Goal: Task Accomplishment & Management: Use online tool/utility

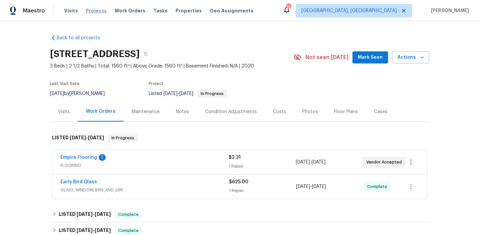
click at [91, 10] on span "Projects" at bounding box center [96, 10] width 21 height 7
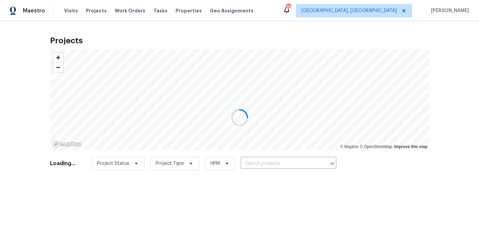
click at [269, 160] on div at bounding box center [239, 117] width 479 height 235
click at [274, 163] on div at bounding box center [239, 117] width 479 height 235
click at [299, 161] on div at bounding box center [239, 117] width 479 height 235
click at [265, 164] on div at bounding box center [239, 117] width 479 height 235
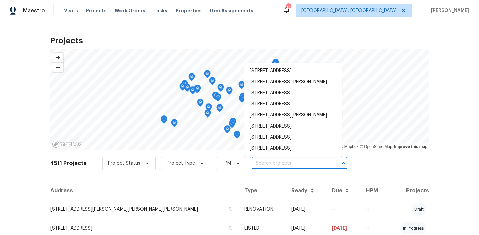
click at [272, 166] on input "text" at bounding box center [290, 164] width 77 height 10
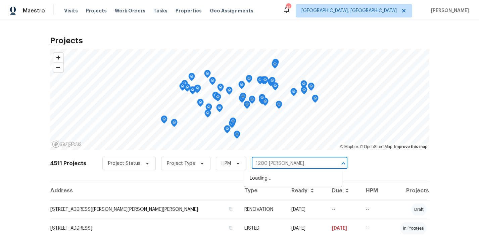
type input "1200 sale"
click at [272, 176] on li "1200 Salem Crossing Rd, Kernersville, NC 27284" at bounding box center [293, 178] width 98 height 11
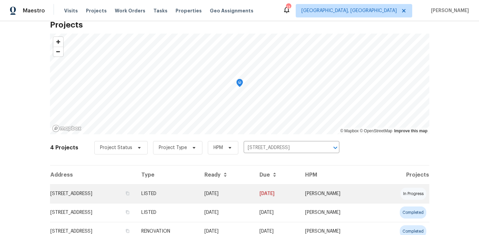
scroll to position [19, 0]
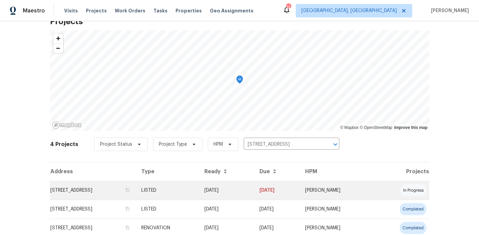
click at [136, 184] on td "1200 Salem Crossing Rd, Kernersville, NC 27284" at bounding box center [93, 190] width 86 height 19
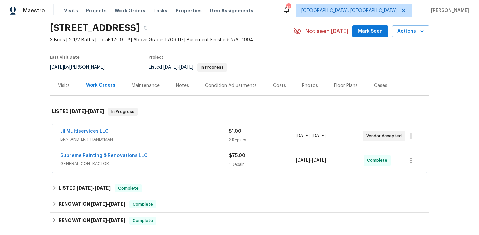
scroll to position [36, 0]
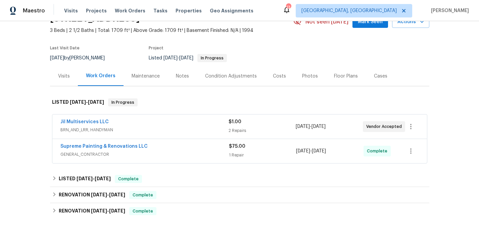
click at [160, 122] on div "Jil Multiservices LLC" at bounding box center [144, 123] width 168 height 8
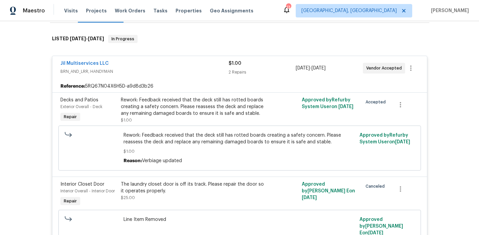
scroll to position [104, 0]
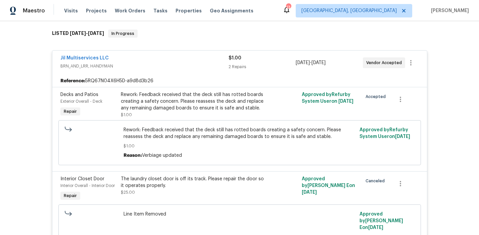
click at [179, 62] on div "Jil Multiservices LLC" at bounding box center [144, 59] width 168 height 8
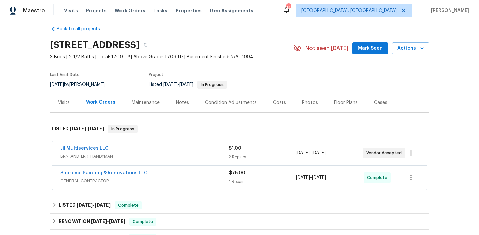
scroll to position [7, 0]
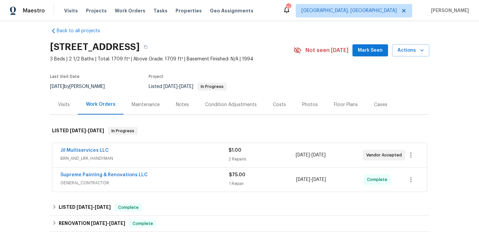
click at [294, 107] on div "Photos" at bounding box center [310, 105] width 32 height 20
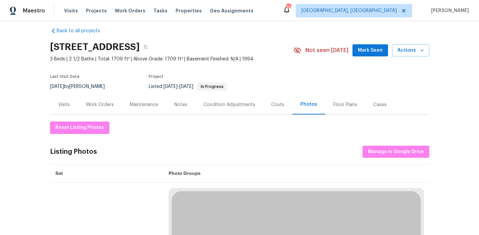
click at [280, 107] on div "Costs" at bounding box center [277, 105] width 29 height 20
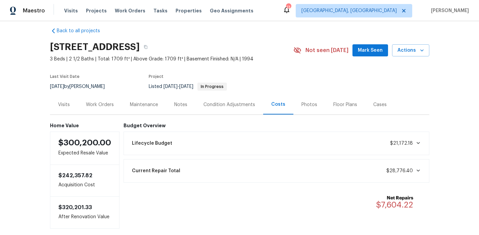
scroll to position [20, 0]
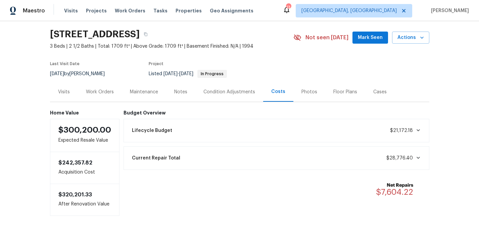
click at [106, 93] on div "Work Orders" at bounding box center [100, 92] width 28 height 7
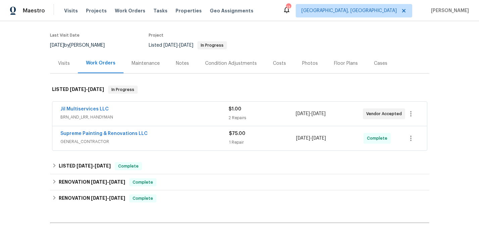
scroll to position [54, 0]
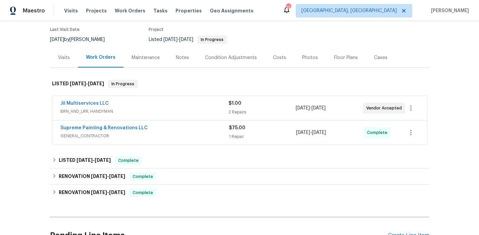
click at [176, 58] on div "Notes" at bounding box center [182, 57] width 13 height 7
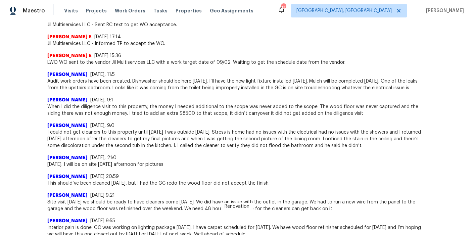
scroll to position [482, 0]
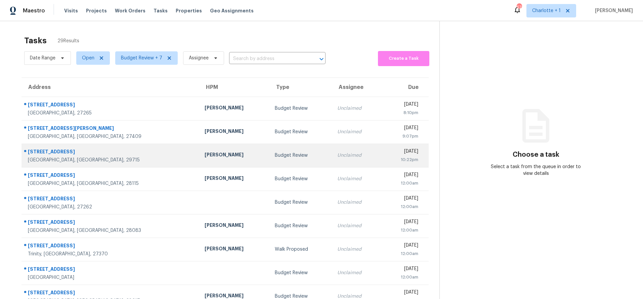
scroll to position [0, 0]
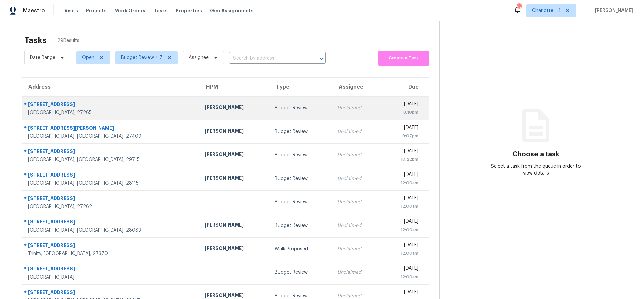
click at [121, 109] on div "2957 Maple Branch Dr" at bounding box center [111, 105] width 166 height 8
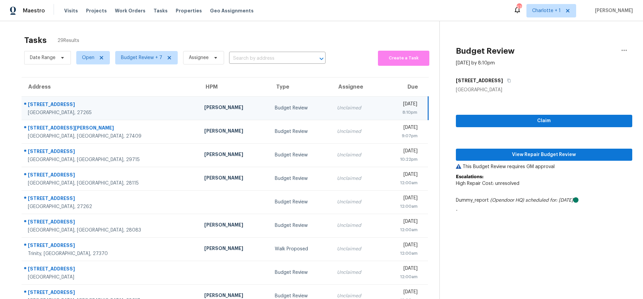
click at [275, 110] on div "Budget Review" at bounding box center [300, 108] width 51 height 7
click at [573, 157] on span "View Repair Budget Review" at bounding box center [544, 155] width 166 height 8
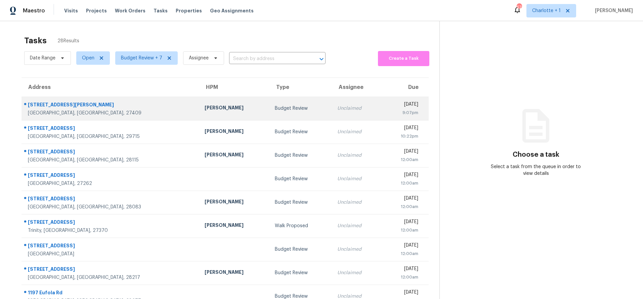
click at [115, 106] on div "5509 Hornaday Rd Unit H" at bounding box center [111, 105] width 166 height 8
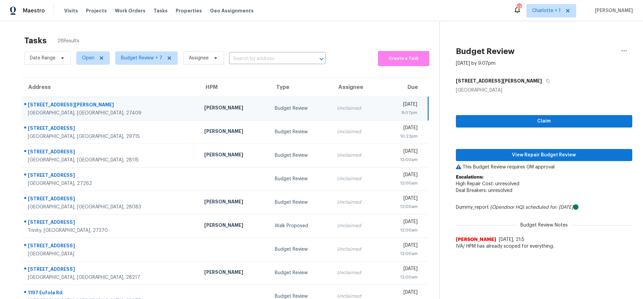
click at [120, 112] on div "Greensboro, NC, 27409" at bounding box center [111, 113] width 166 height 7
click at [478, 148] on div "Claim View Repair Budget Review This Budget Review requires GM approval Escalat…" at bounding box center [544, 174] width 176 height 160
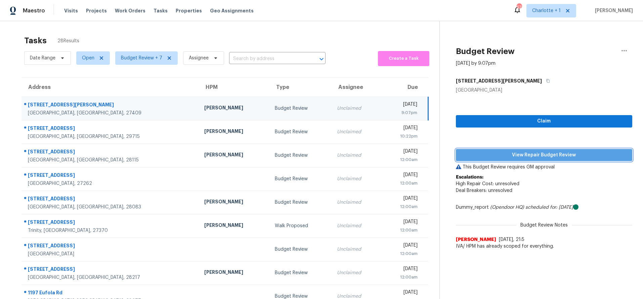
click at [478, 152] on span "View Repair Budget Review" at bounding box center [544, 155] width 166 height 8
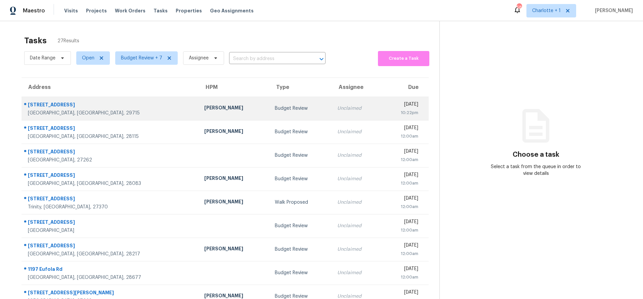
click at [115, 112] on div "Fort Mill, SC, 29715" at bounding box center [111, 113] width 166 height 7
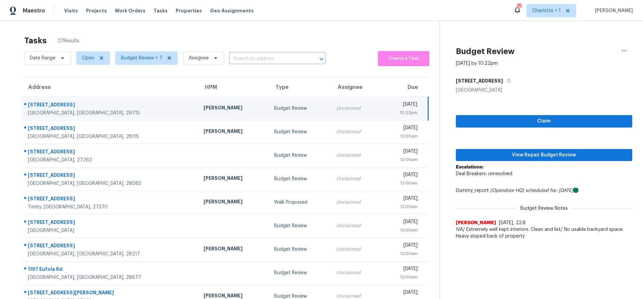
click at [204, 111] on div "Billy Towle" at bounding box center [233, 108] width 59 height 8
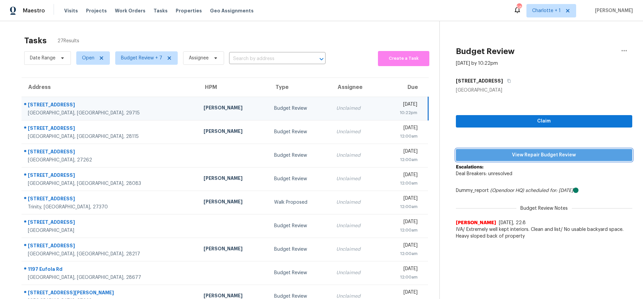
click at [498, 157] on span "View Repair Budget Review" at bounding box center [544, 155] width 166 height 8
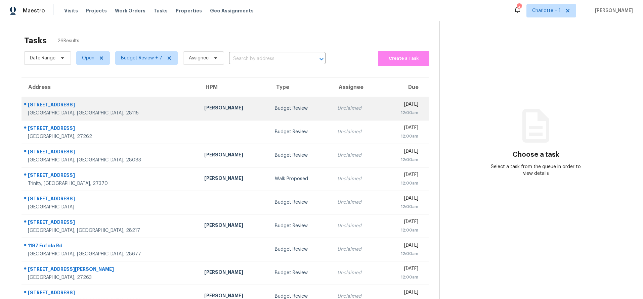
click at [201, 105] on td "[PERSON_NAME]" at bounding box center [234, 109] width 71 height 24
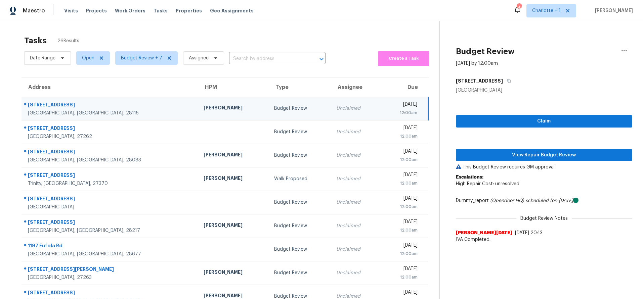
click at [113, 117] on td "[STREET_ADDRESS]" at bounding box center [109, 109] width 177 height 24
click at [522, 153] on span "View Repair Budget Review" at bounding box center [544, 155] width 166 height 8
